Goal: Information Seeking & Learning: Learn about a topic

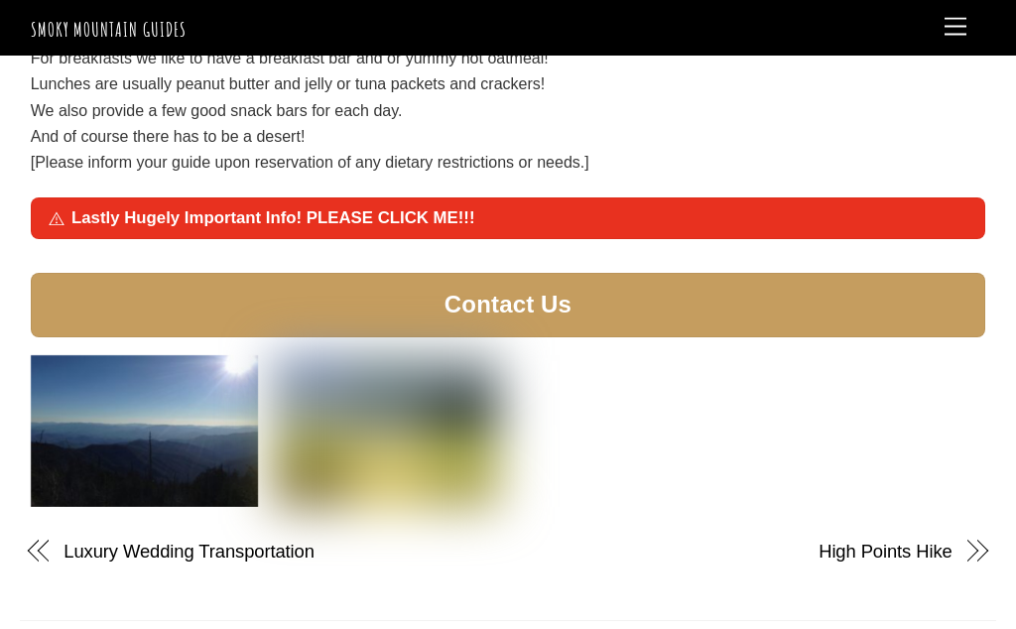
scroll to position [2750, 0]
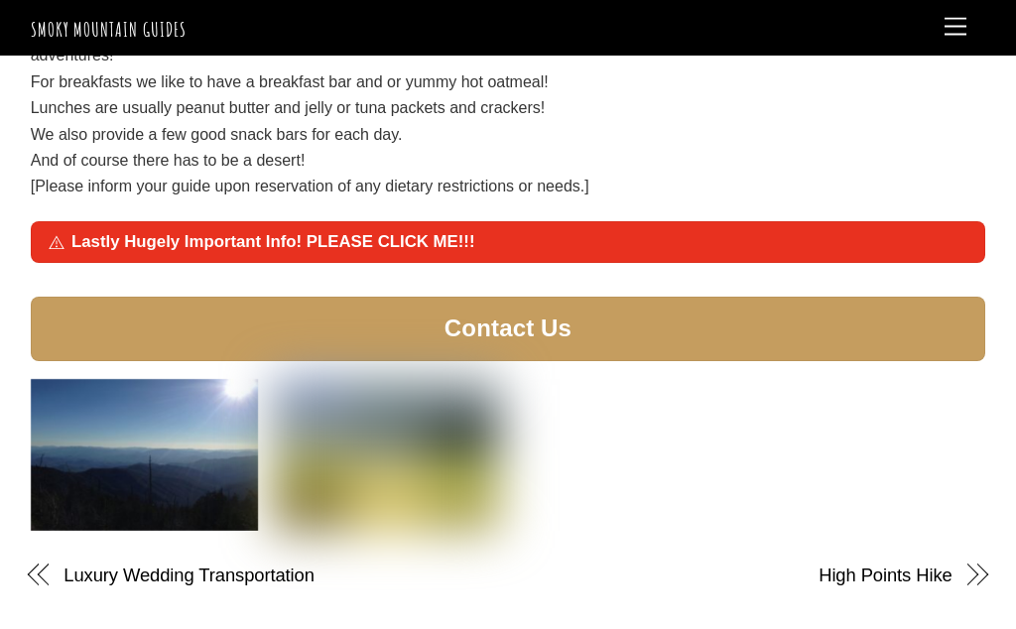
click at [519, 230] on span "Lastly Hugely Important Info! PLEASE CLICK ME!!!" at bounding box center [519, 242] width 896 height 24
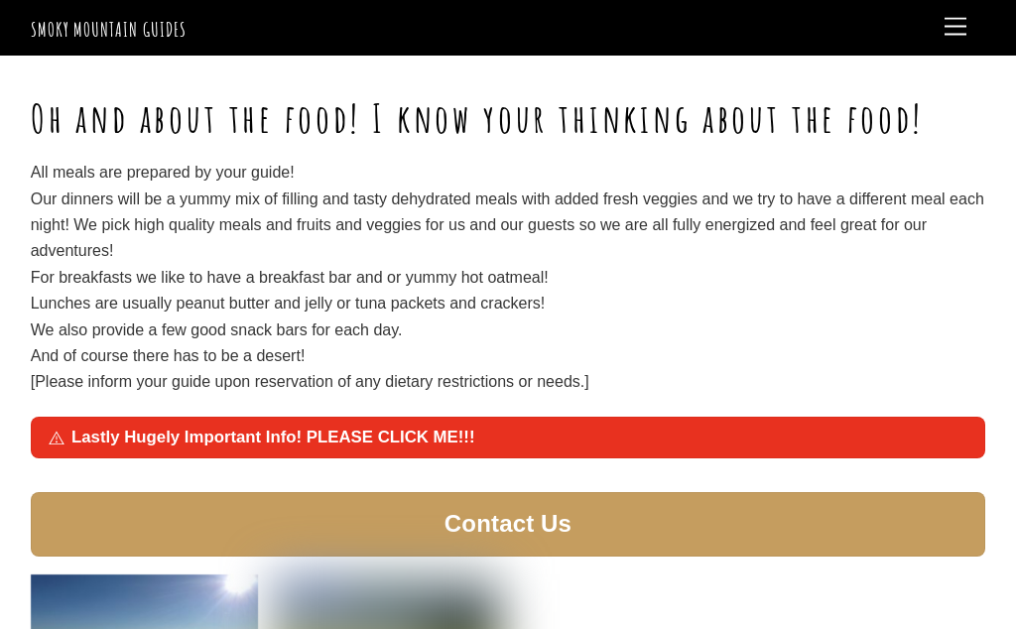
scroll to position [2548, 0]
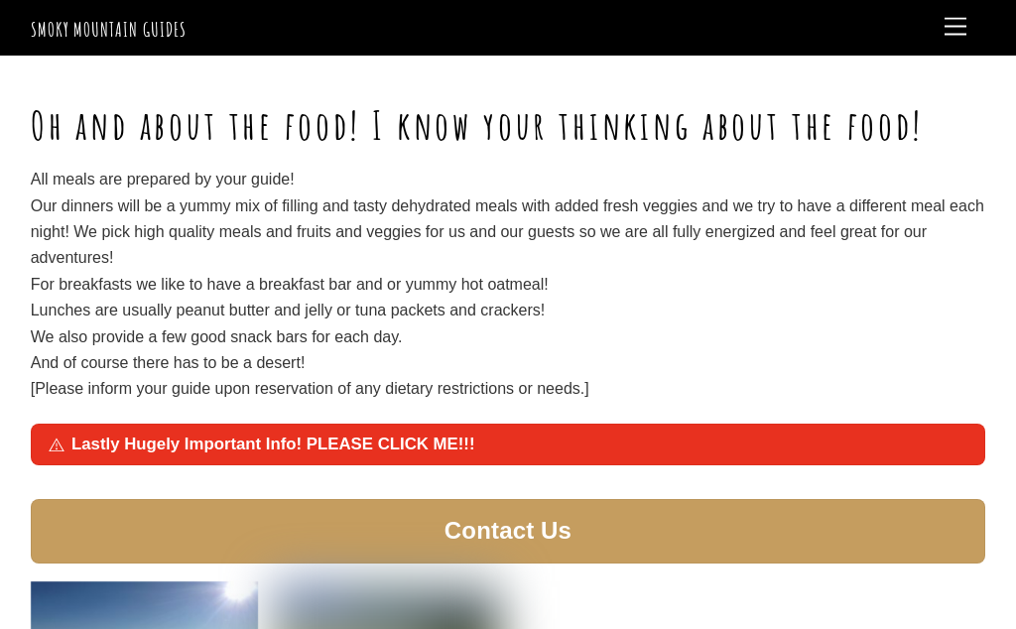
click at [382, 433] on span "Lastly Hugely Important Info! PLEASE CLICK ME!!!" at bounding box center [519, 445] width 896 height 24
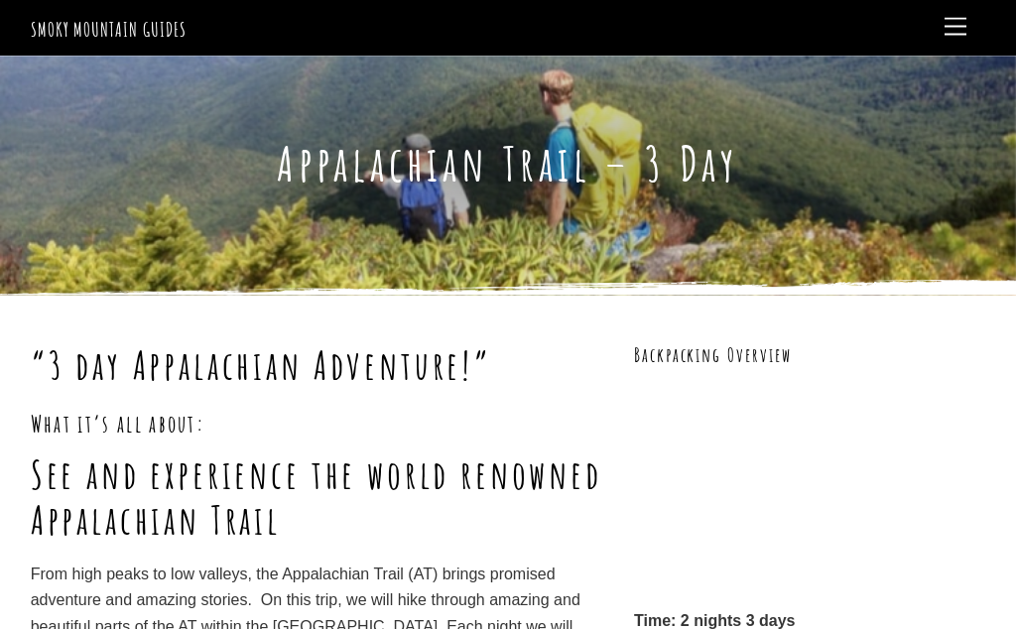
scroll to position [0, 0]
click at [961, 32] on span "Menu" at bounding box center [956, 27] width 22 height 18
click at [960, 33] on span "Menu" at bounding box center [956, 27] width 22 height 18
click at [139, 28] on span "Smoky Mountain Guides" at bounding box center [109, 29] width 156 height 25
